Goal: Task Accomplishment & Management: Manage account settings

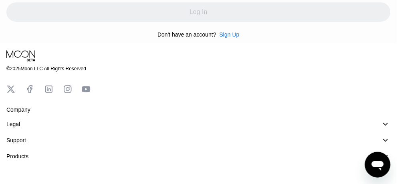
scroll to position [73, 0]
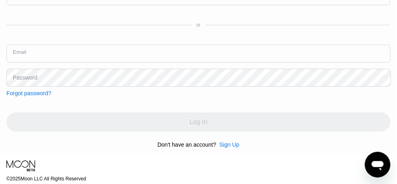
click at [130, 50] on input "text" at bounding box center [198, 54] width 385 height 18
click at [133, 54] on input "text" at bounding box center [198, 54] width 385 height 18
click at [143, 58] on input "text" at bounding box center [198, 54] width 385 height 18
paste input "[PERSON_NAME][EMAIL_ADDRESS][PERSON_NAME][DOMAIN_NAME]"
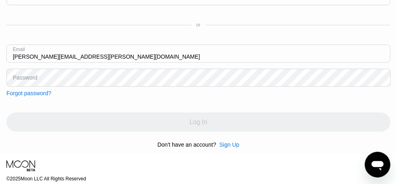
type input "[PERSON_NAME][EMAIL_ADDRESS][PERSON_NAME][DOMAIN_NAME]"
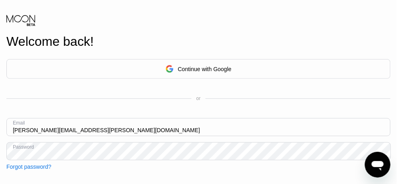
click at [240, 101] on div "or" at bounding box center [198, 98] width 385 height 6
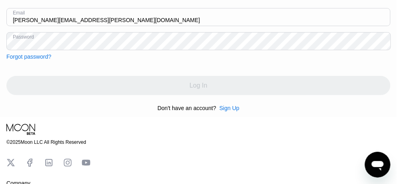
click at [211, 91] on div "Log In" at bounding box center [198, 85] width 385 height 19
click at [244, 88] on div "Log In" at bounding box center [198, 85] width 385 height 19
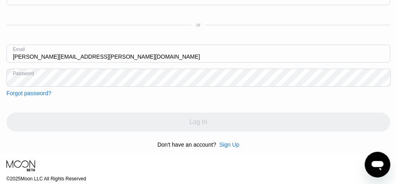
click at [194, 60] on input "[PERSON_NAME][EMAIL_ADDRESS][PERSON_NAME][DOMAIN_NAME]" at bounding box center [198, 54] width 385 height 18
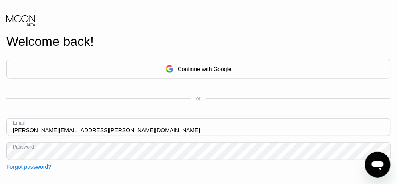
click at [200, 105] on div "Continue with Google or Email [PERSON_NAME][EMAIL_ADDRESS][PERSON_NAME][DOMAIN_…" at bounding box center [198, 114] width 385 height 111
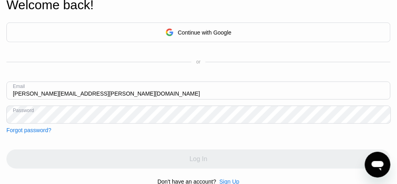
click at [216, 153] on div "Log In" at bounding box center [198, 158] width 385 height 19
click at [214, 162] on div "Log In" at bounding box center [198, 158] width 385 height 19
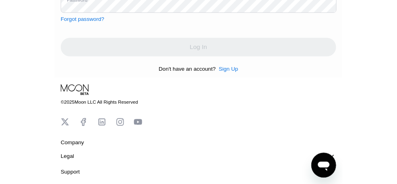
scroll to position [73, 0]
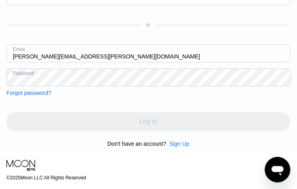
click at [106, 61] on input "[PERSON_NAME][EMAIL_ADDRESS][PERSON_NAME][DOMAIN_NAME]" at bounding box center [148, 54] width 284 height 18
click at [124, 131] on div "Log In" at bounding box center [148, 121] width 284 height 19
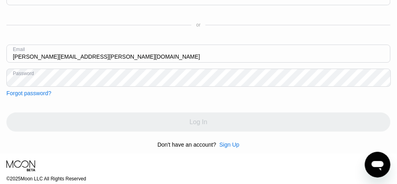
scroll to position [0, 0]
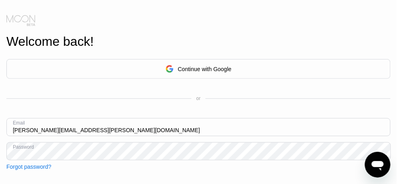
click at [25, 21] on icon at bounding box center [21, 20] width 30 height 12
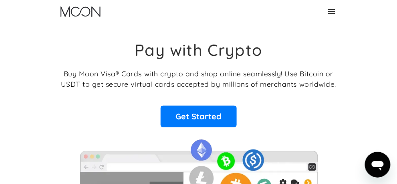
click at [0, 0] on link "Log In" at bounding box center [0, 0] width 0 height 0
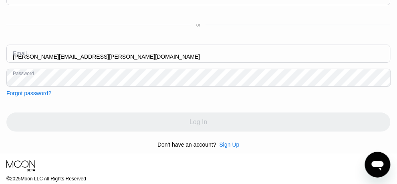
click at [148, 58] on input "[PERSON_NAME][EMAIL_ADDRESS][PERSON_NAME][DOMAIN_NAME]" at bounding box center [198, 54] width 385 height 18
click at [168, 96] on div "Continue with Google or Email [PERSON_NAME][EMAIL_ADDRESS][PERSON_NAME][DOMAIN_…" at bounding box center [198, 41] width 385 height 111
click at [188, 124] on div "Log In" at bounding box center [198, 121] width 385 height 19
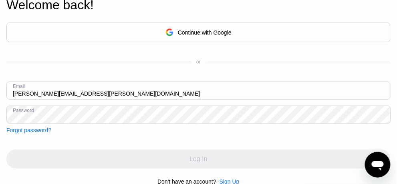
scroll to position [110, 0]
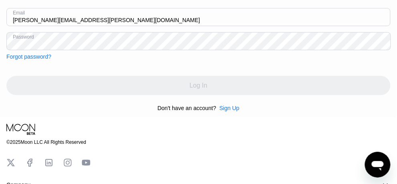
click at [212, 93] on div "Log In" at bounding box center [198, 85] width 385 height 19
click at [122, 23] on input "[PERSON_NAME][EMAIL_ADDRESS][PERSON_NAME][DOMAIN_NAME]" at bounding box center [198, 17] width 385 height 18
type input "[PERSON_NAME][EMAIL_ADDRESS][PERSON_NAME][DOMAIN_NAME]"
click at [211, 103] on div "Continue with Google or Email [PERSON_NAME][EMAIL_ADDRESS][PERSON_NAME][DOMAIN_…" at bounding box center [198, 30] width 385 height 163
click at [212, 87] on div "Log In" at bounding box center [198, 85] width 385 height 19
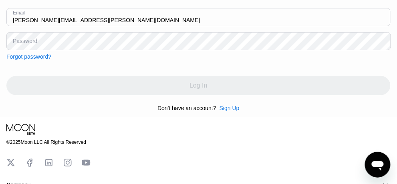
click at [213, 87] on div "Log In" at bounding box center [198, 85] width 385 height 19
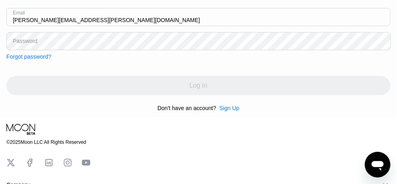
drag, startPoint x: 213, startPoint y: 87, endPoint x: 190, endPoint y: 67, distance: 29.6
click at [213, 87] on div "Log In" at bounding box center [198, 85] width 385 height 19
click at [225, 90] on div "Log In" at bounding box center [198, 85] width 385 height 19
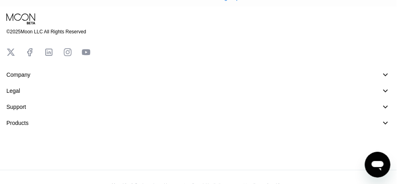
scroll to position [0, 0]
